Goal: Task Accomplishment & Management: Complete application form

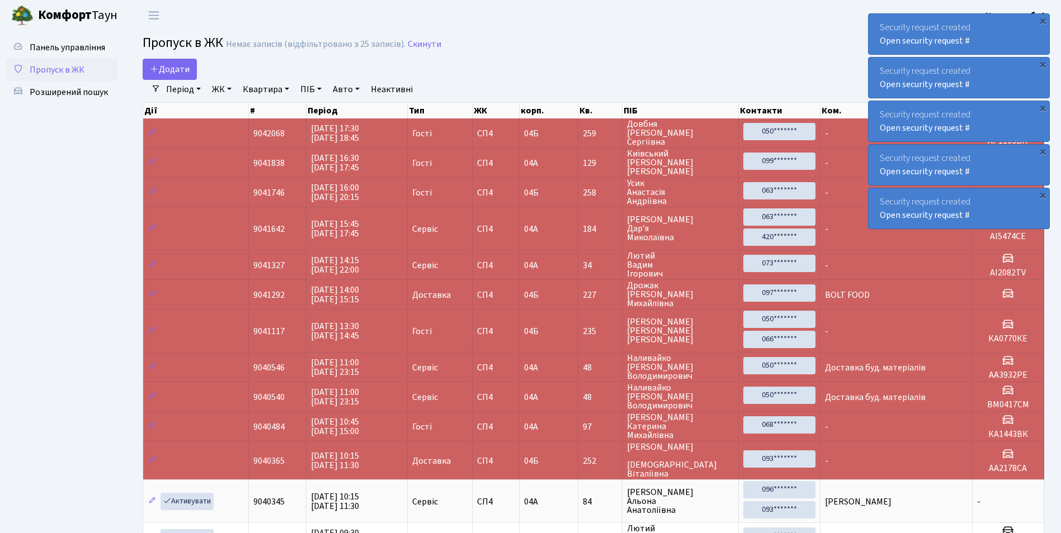
select select "25"
click at [176, 64] on span "Додати" at bounding box center [170, 69] width 40 height 12
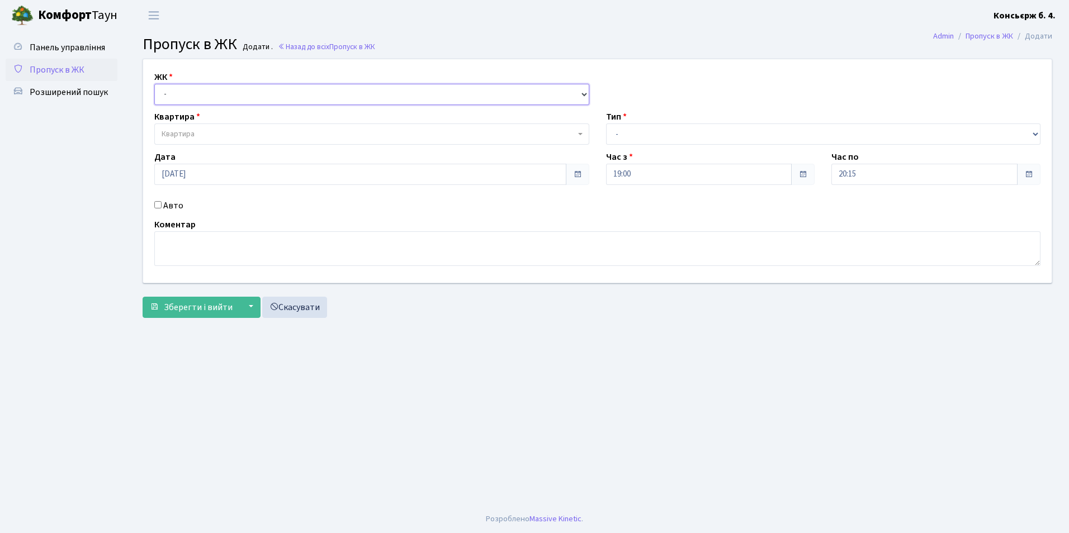
click at [187, 93] on select "- [STREET_ADDRESS]" at bounding box center [371, 94] width 435 height 21
select select "325"
click at [154, 84] on select "- [STREET_ADDRESS]" at bounding box center [371, 94] width 435 height 21
select select
click at [196, 133] on span "Квартира" at bounding box center [369, 134] width 414 height 11
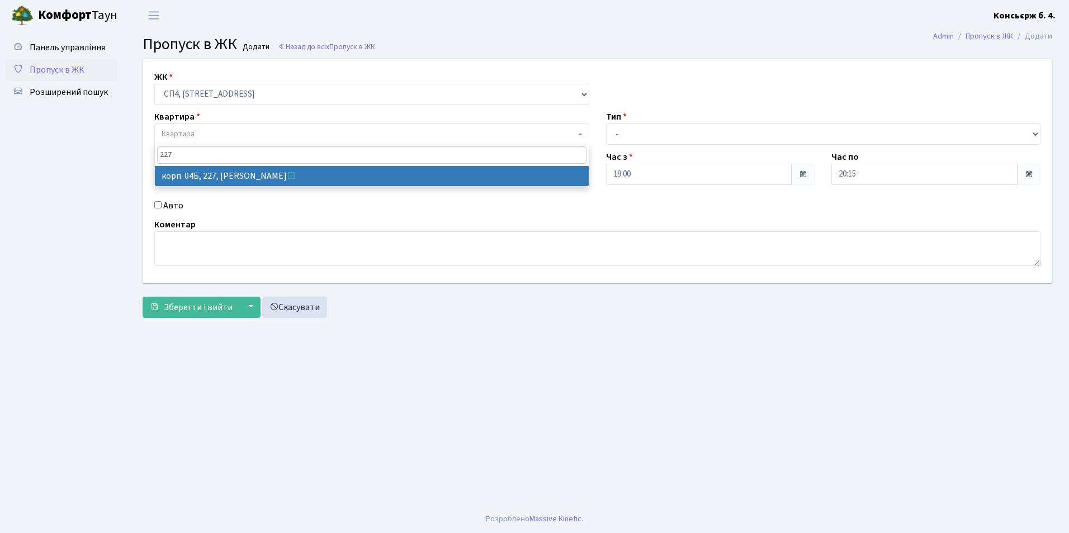
type input "227"
select select "21255"
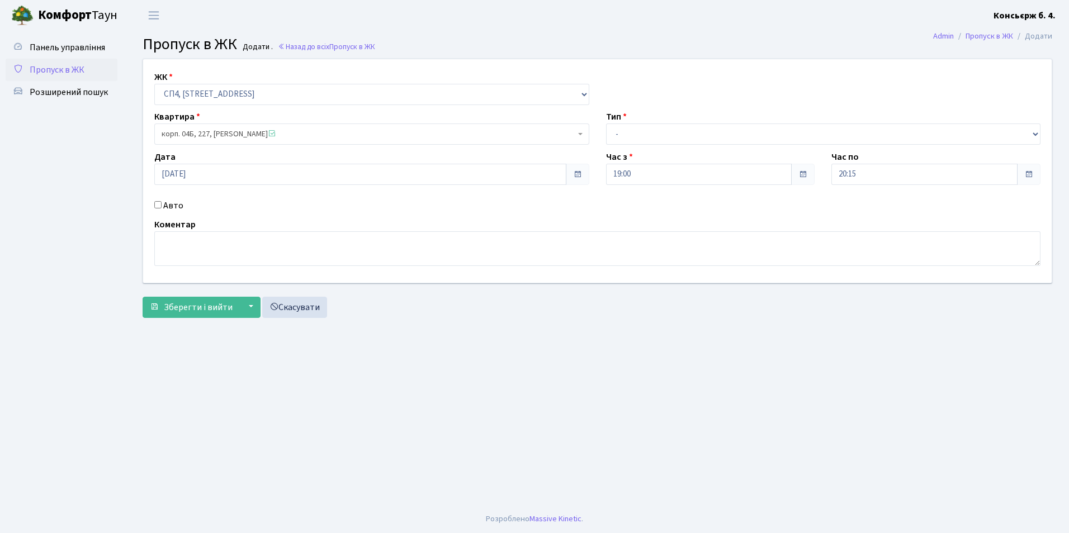
click at [158, 205] on input "Авто" at bounding box center [157, 204] width 7 height 7
checkbox input "true"
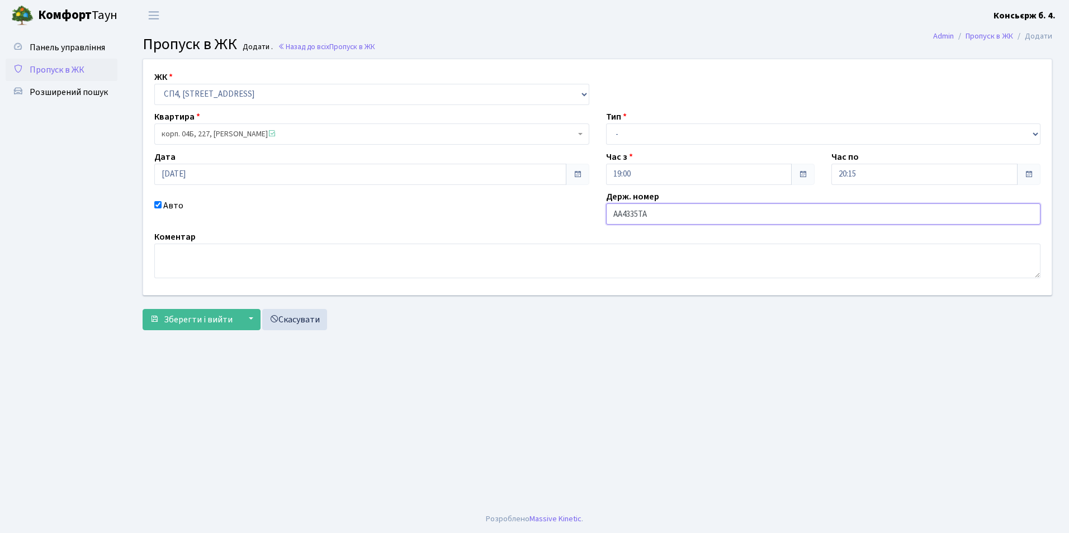
type input "AA4335TA"
click at [618, 134] on select "- Доставка Таксі Гості Сервіс" at bounding box center [823, 134] width 435 height 21
select select "1"
click at [606, 124] on select "- Доставка Таксі Гості Сервіс" at bounding box center [823, 134] width 435 height 21
click at [230, 323] on span "Зберегти і вийти" at bounding box center [198, 320] width 69 height 12
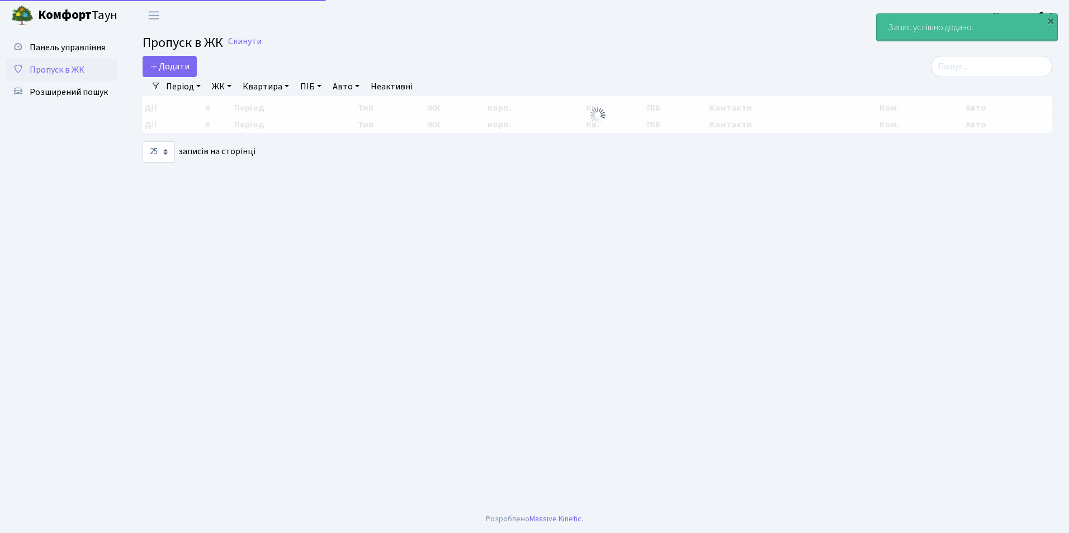
select select "25"
